Goal: Transaction & Acquisition: Purchase product/service

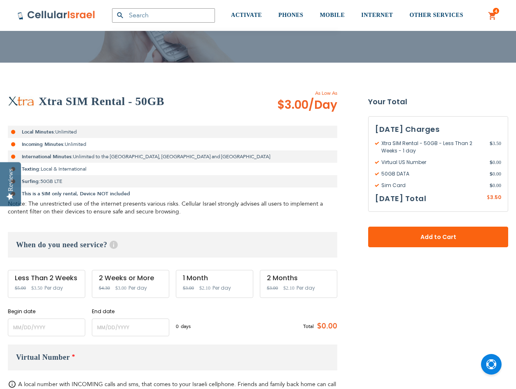
scroll to position [124, 0]
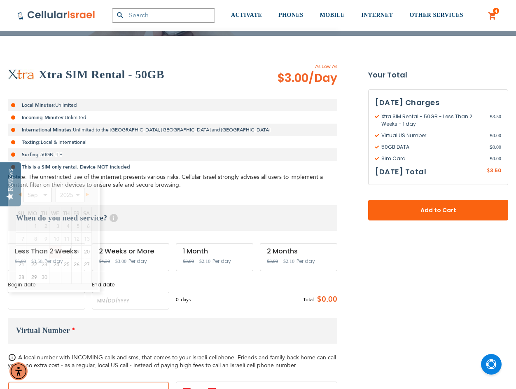
click at [54, 299] on input "name" at bounding box center [46, 301] width 77 height 18
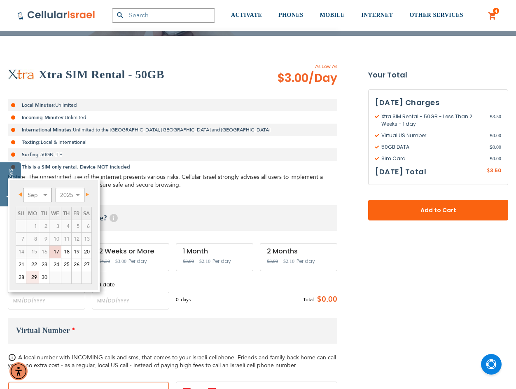
click at [36, 279] on link "29" at bounding box center [32, 277] width 12 height 12
type input "[DATE]"
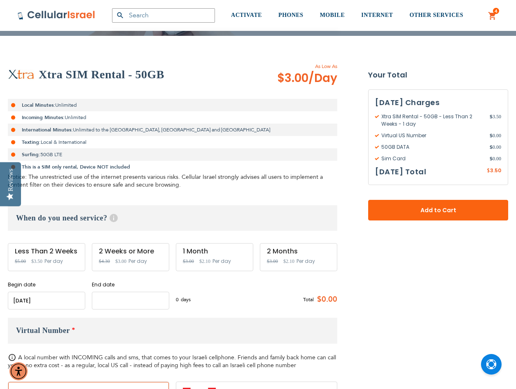
click at [105, 303] on input "name" at bounding box center [130, 301] width 77 height 18
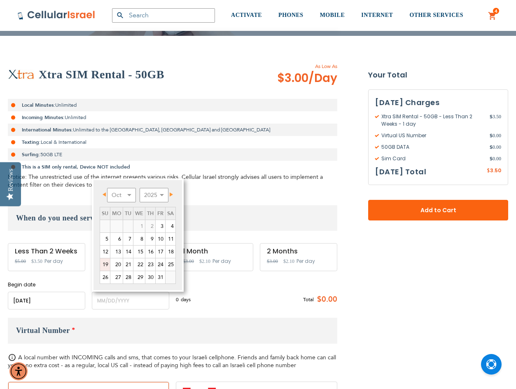
click at [104, 262] on link "19" at bounding box center [105, 264] width 10 height 12
type input "[DATE]"
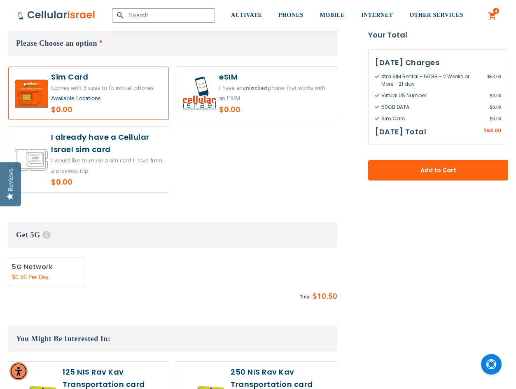
scroll to position [577, 0]
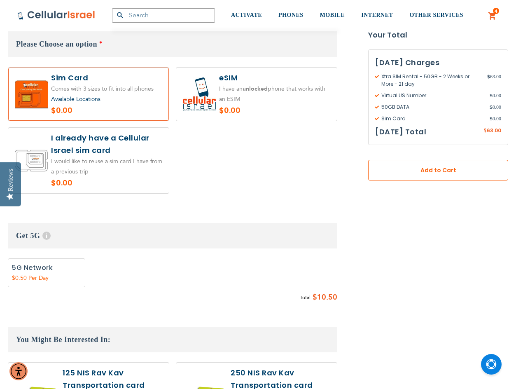
click at [448, 175] on button "Add to Cart" at bounding box center [438, 170] width 140 height 21
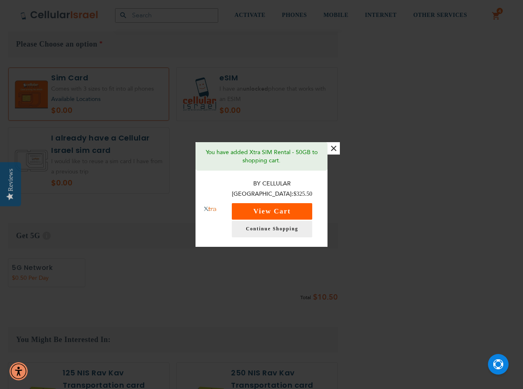
drag, startPoint x: 274, startPoint y: 207, endPoint x: 286, endPoint y: 208, distance: 12.8
click at [274, 207] on button "View Cart" at bounding box center [272, 211] width 80 height 16
